Goal: Transaction & Acquisition: Purchase product/service

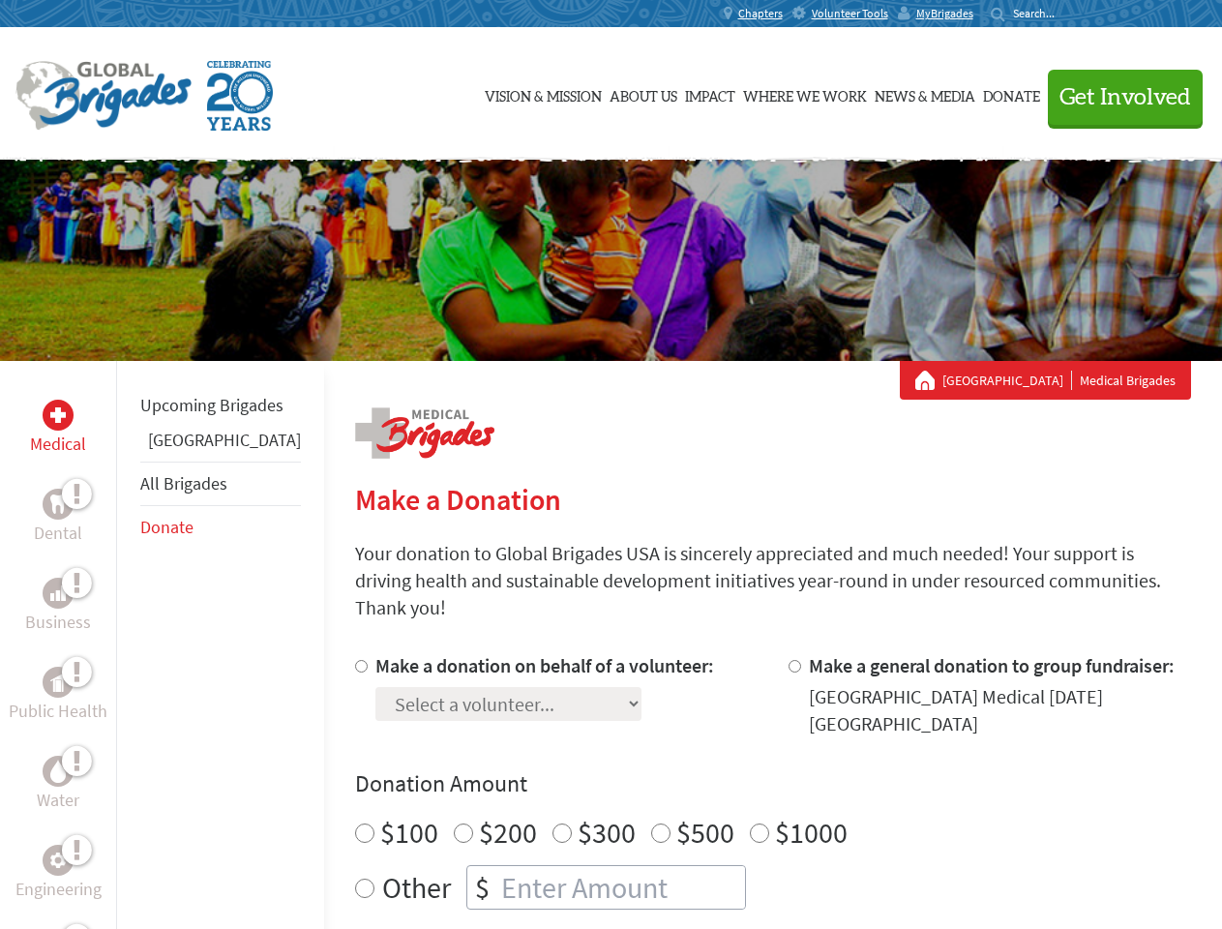
click at [1068, 14] on div "Search for:" at bounding box center [1029, 13] width 77 height 15
click at [1117, 97] on span "Get Involved" at bounding box center [1126, 97] width 132 height 23
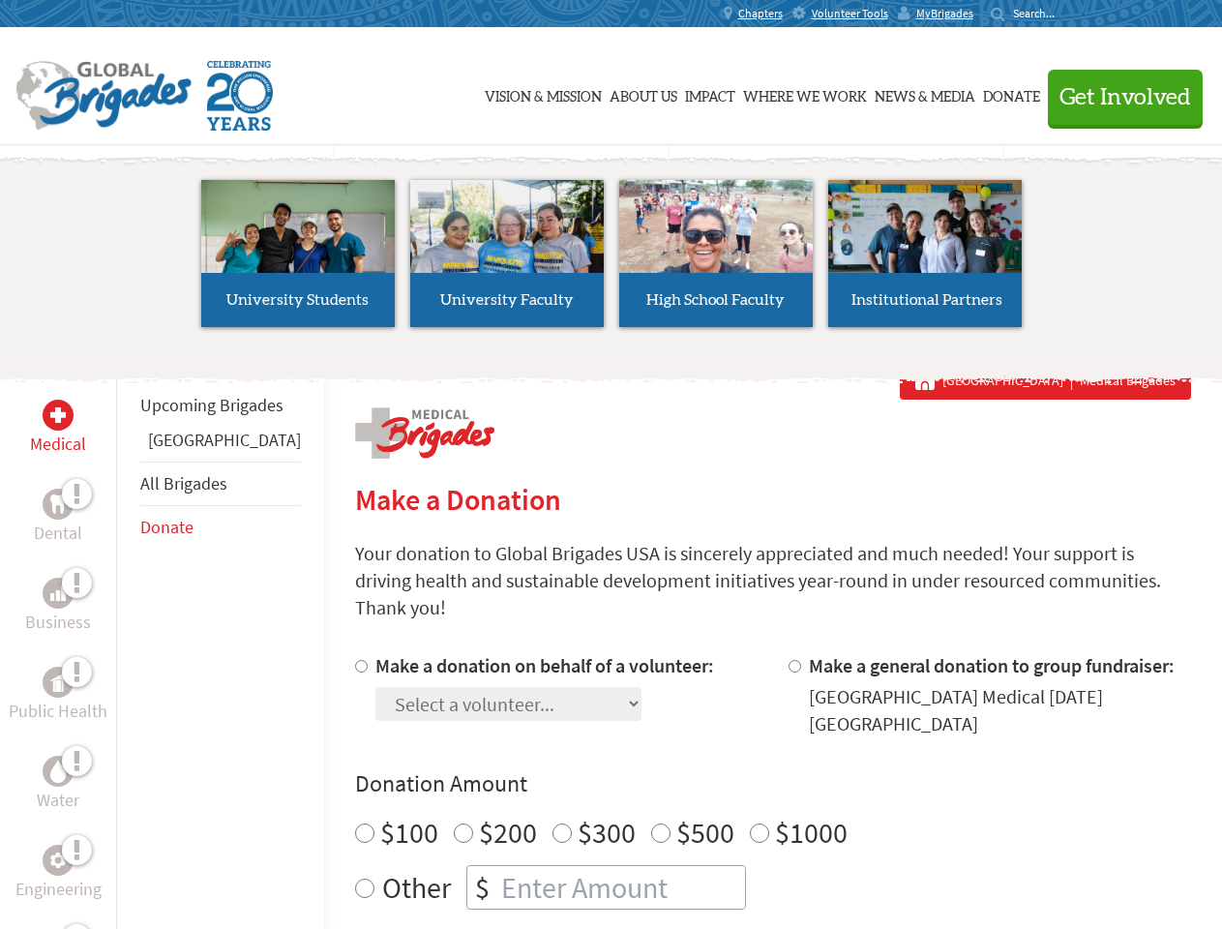
click at [612, 260] on li "High School Faculty" at bounding box center [716, 254] width 209 height 178
click at [128, 644] on div "Upcoming Brigades Belize All Brigades Donate" at bounding box center [220, 825] width 208 height 929
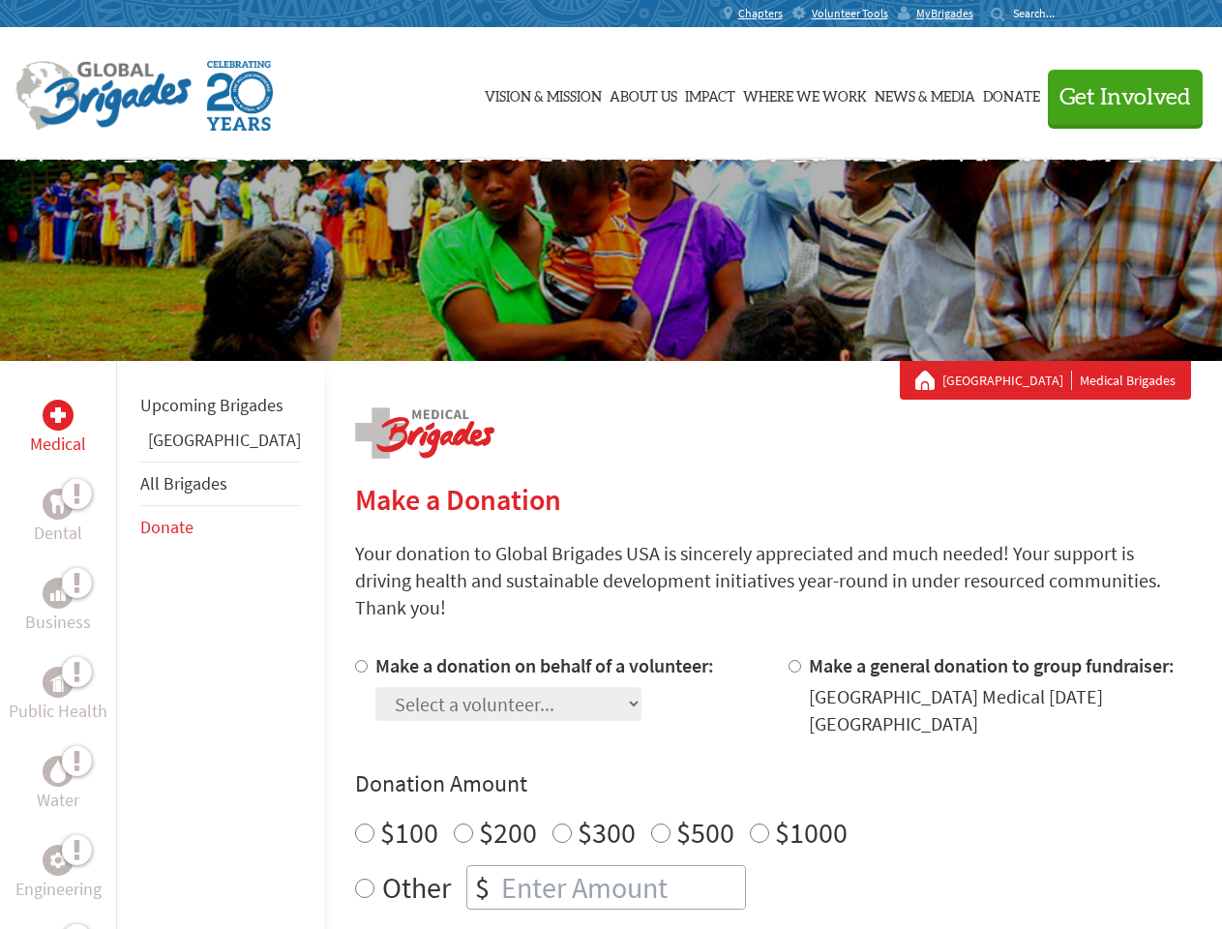
click at [775, 814] on label "$1000" at bounding box center [811, 832] width 73 height 37
click at [750, 823] on input "$1000" at bounding box center [759, 832] width 19 height 19
radio input "true"
click at [355, 660] on input "Make a donation on behalf of a volunteer:" at bounding box center [361, 666] width 13 height 13
radio input "true"
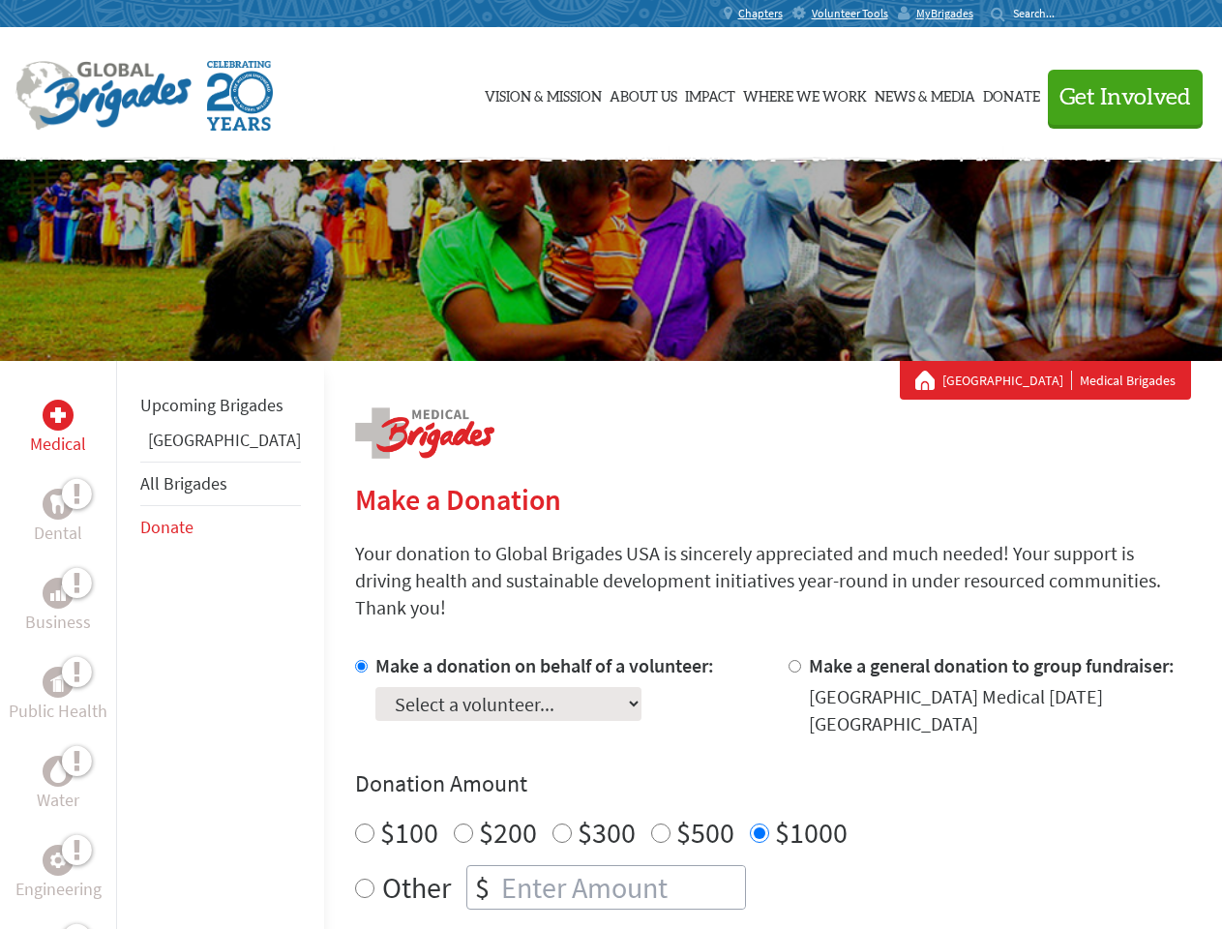
click at [789, 660] on input "Make a general donation to group fundraiser:" at bounding box center [795, 666] width 13 height 13
radio input "true"
